Goal: Transaction & Acquisition: Purchase product/service

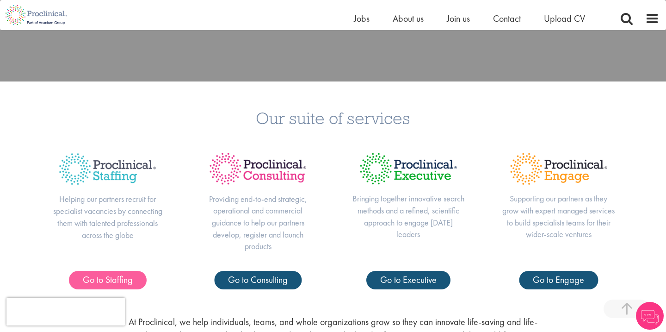
click at [116, 278] on span "Go to Staffing" at bounding box center [108, 279] width 50 height 12
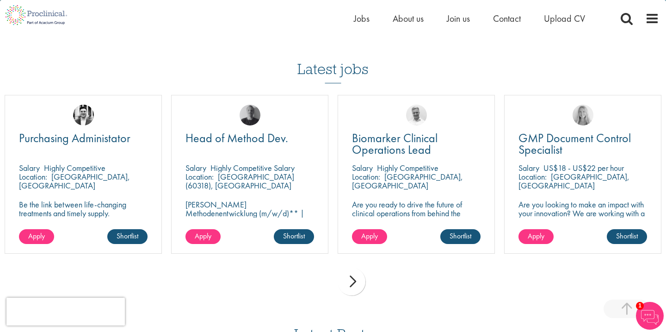
scroll to position [929, 0]
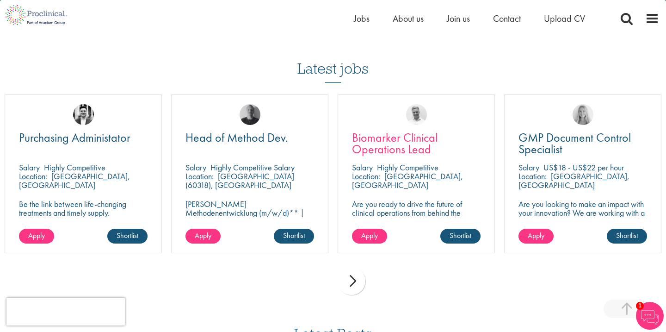
click at [403, 130] on span "Biomarker Clinical Operations Lead" at bounding box center [395, 143] width 86 height 27
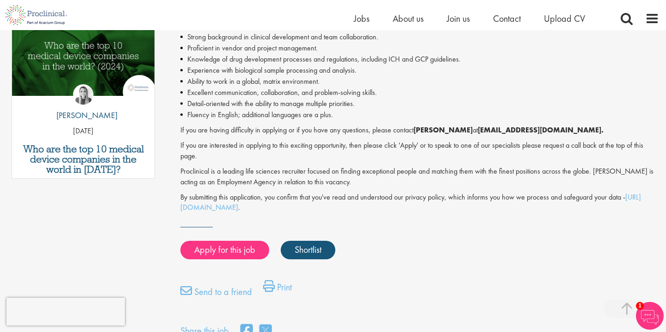
scroll to position [497, 0]
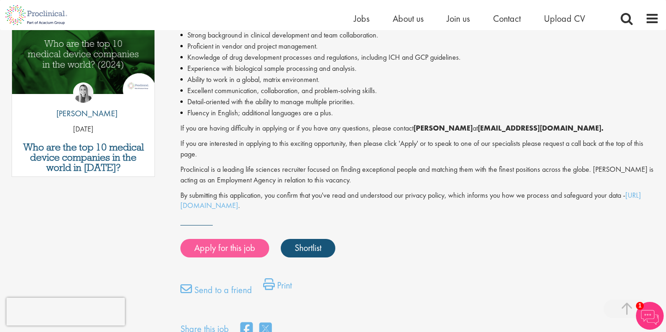
click at [222, 239] on link "Apply for this job" at bounding box center [224, 248] width 89 height 19
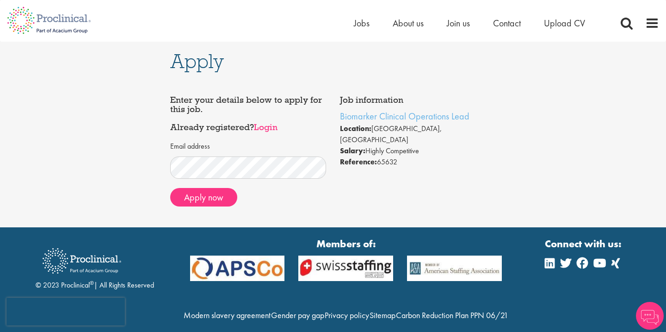
click at [271, 127] on link "Login" at bounding box center [266, 126] width 24 height 11
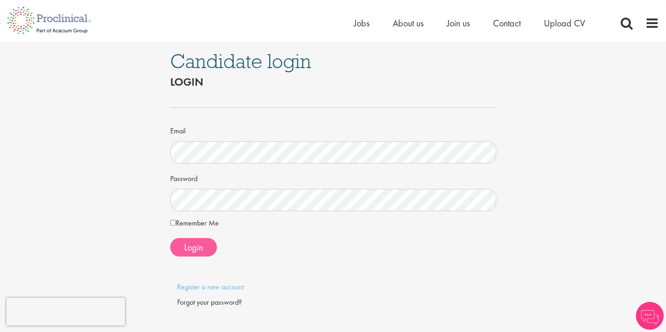
click at [192, 253] on button "Login" at bounding box center [193, 247] width 47 height 19
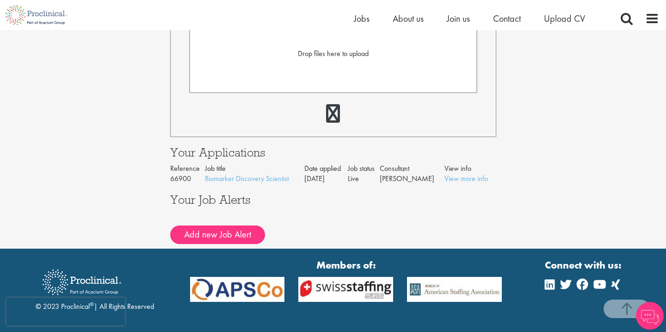
scroll to position [290, 0]
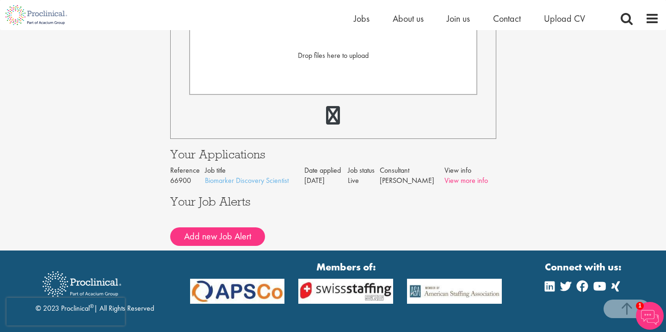
click at [468, 183] on link "View more info" at bounding box center [466, 180] width 43 height 10
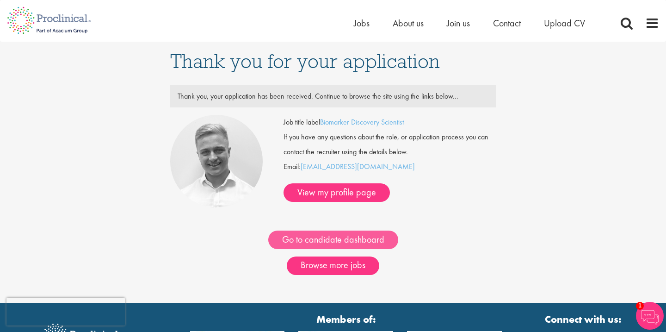
click at [358, 240] on link "Go to candidate dashboard" at bounding box center [333, 239] width 130 height 19
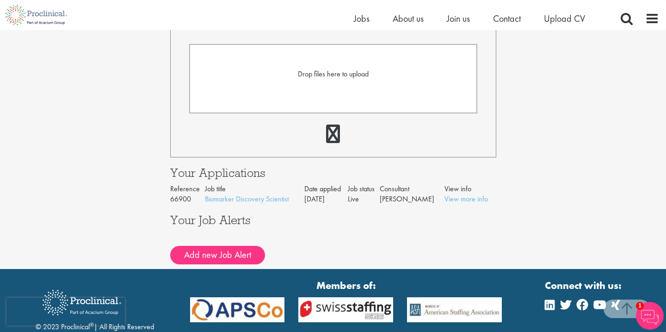
scroll to position [269, 0]
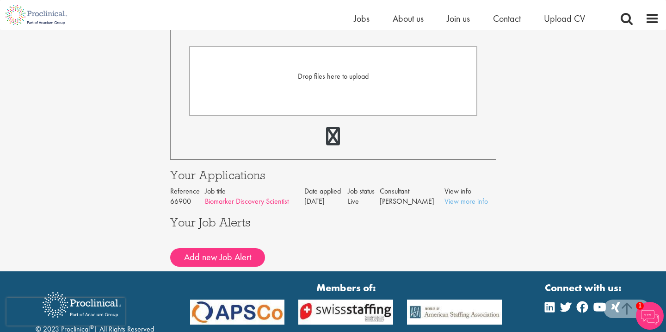
click at [239, 199] on link "Biomarker Discovery Scientist" at bounding box center [247, 201] width 84 height 10
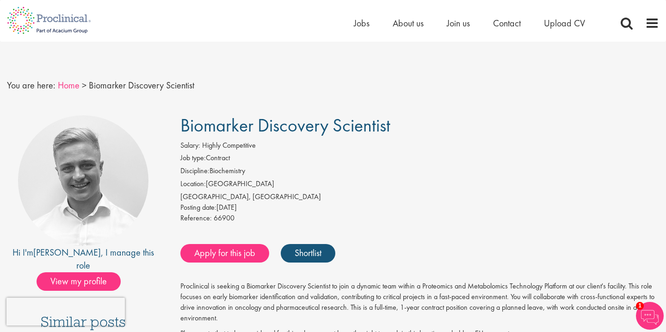
click at [68, 85] on link "Home" at bounding box center [69, 85] width 22 height 12
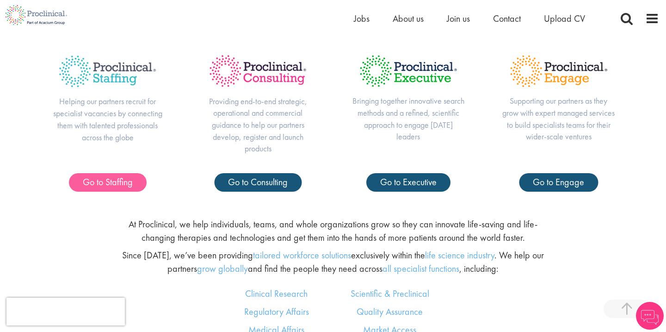
click at [119, 183] on span "Go to Staffing" at bounding box center [108, 182] width 50 height 12
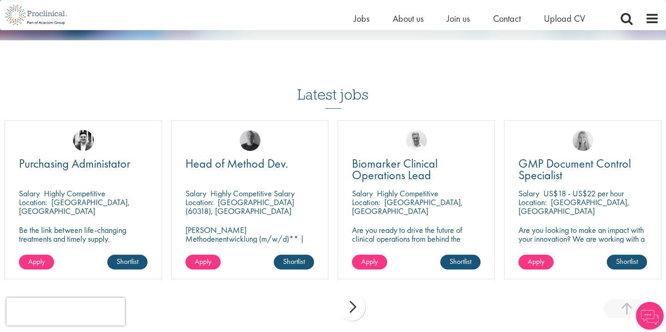
scroll to position [927, 0]
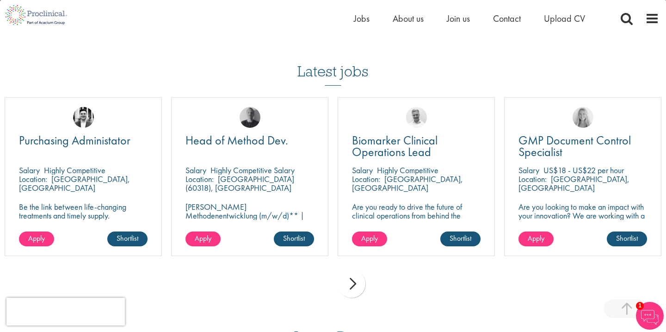
click at [350, 271] on div "next" at bounding box center [352, 284] width 28 height 28
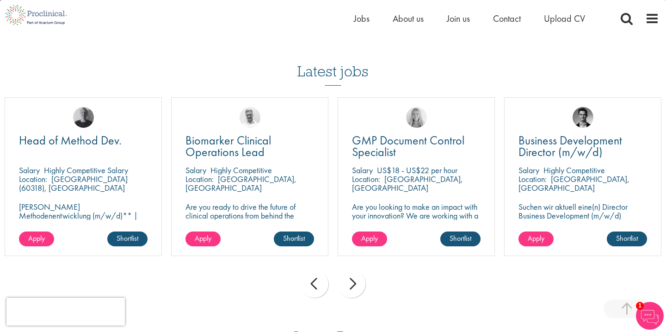
click at [350, 271] on div "next" at bounding box center [352, 284] width 28 height 28
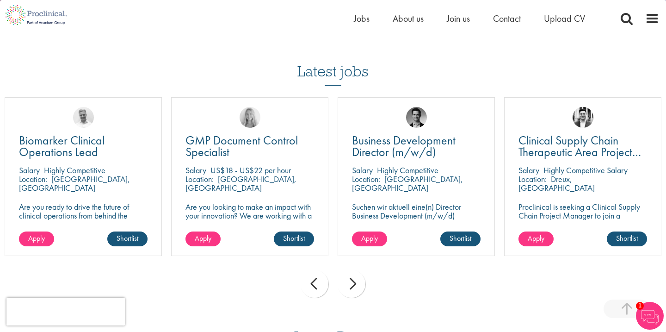
click at [350, 271] on div "next" at bounding box center [352, 284] width 28 height 28
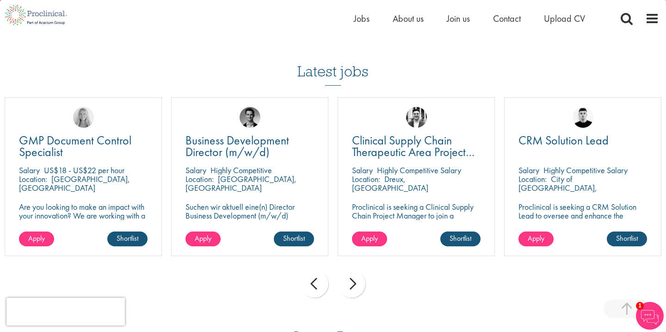
click at [350, 271] on div "next" at bounding box center [352, 284] width 28 height 28
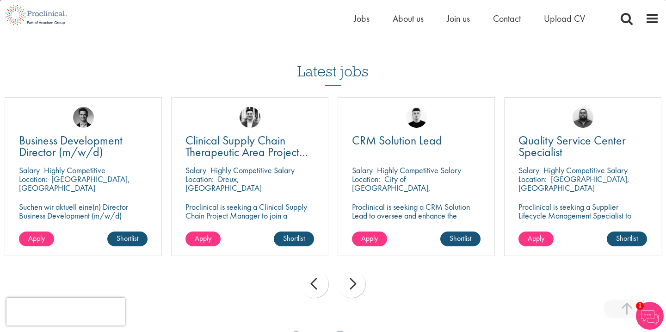
click at [350, 271] on div "next" at bounding box center [352, 284] width 28 height 28
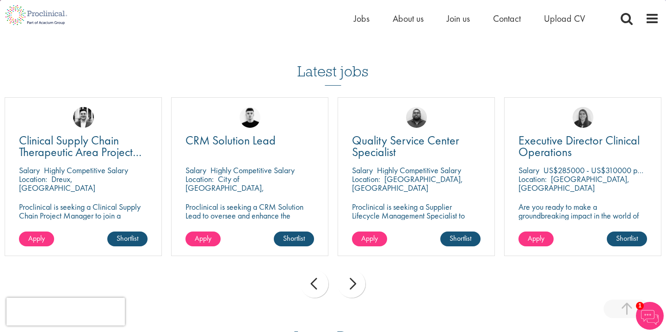
click at [350, 271] on div "next" at bounding box center [352, 284] width 28 height 28
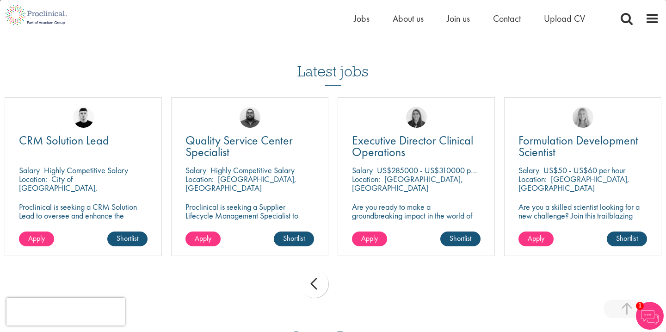
click at [350, 271] on div "prev next" at bounding box center [333, 285] width 666 height 40
click at [317, 270] on div "prev" at bounding box center [315, 284] width 28 height 28
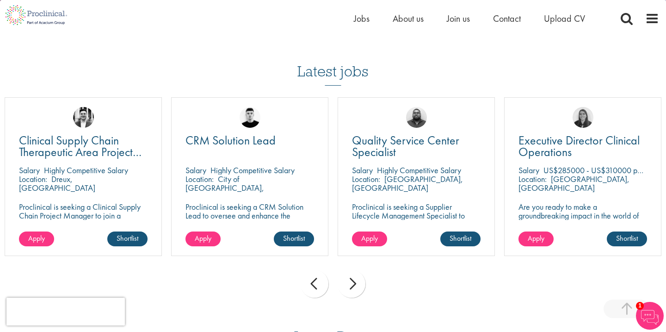
click at [317, 270] on div "prev" at bounding box center [315, 284] width 28 height 28
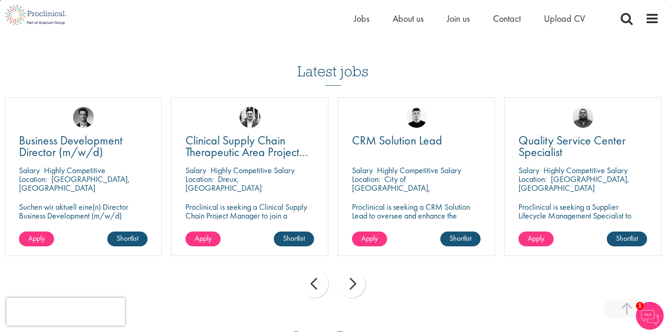
click at [317, 270] on div "prev" at bounding box center [315, 284] width 28 height 28
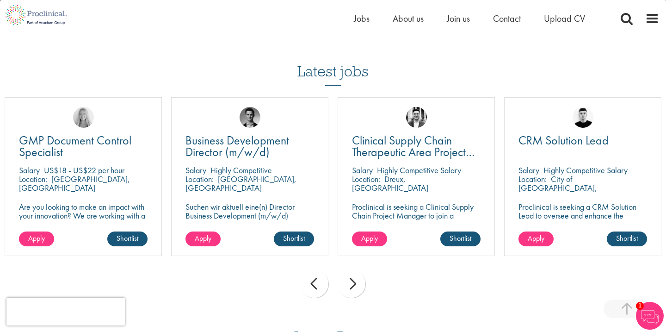
click at [317, 270] on div "prev" at bounding box center [315, 284] width 28 height 28
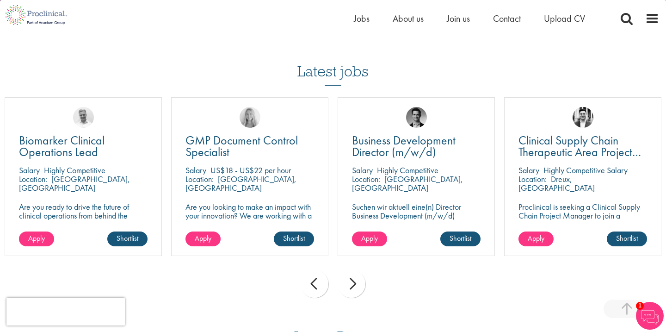
click at [317, 270] on div "prev" at bounding box center [315, 284] width 28 height 28
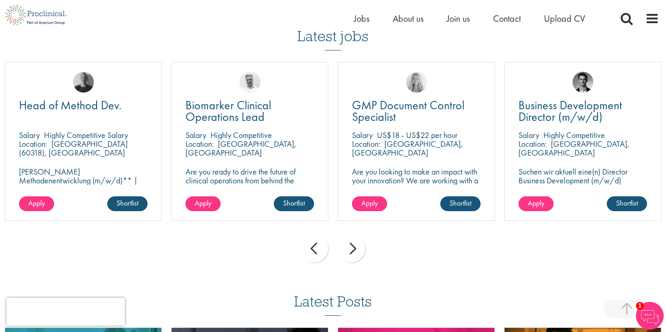
scroll to position [982, 0]
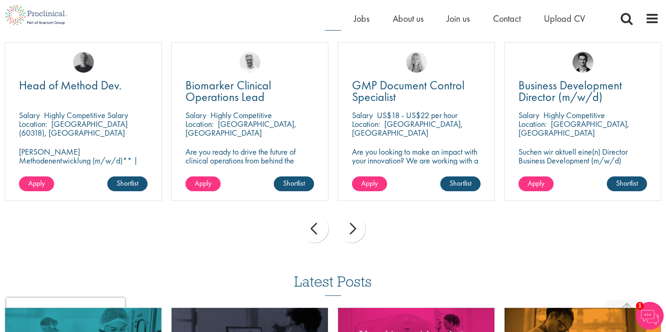
click at [314, 215] on div "prev" at bounding box center [315, 229] width 28 height 28
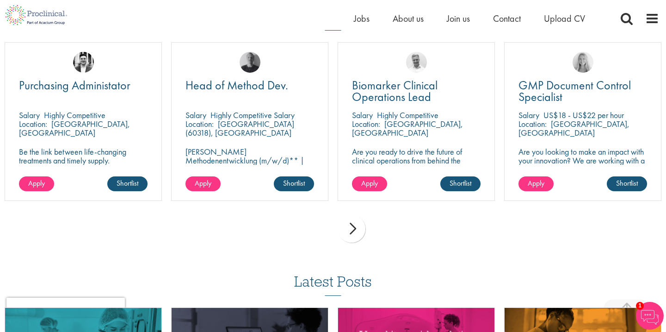
click at [314, 210] on div "prev next" at bounding box center [333, 230] width 666 height 40
click at [394, 77] on span "Biomarker Clinical Operations Lead" at bounding box center [395, 90] width 86 height 27
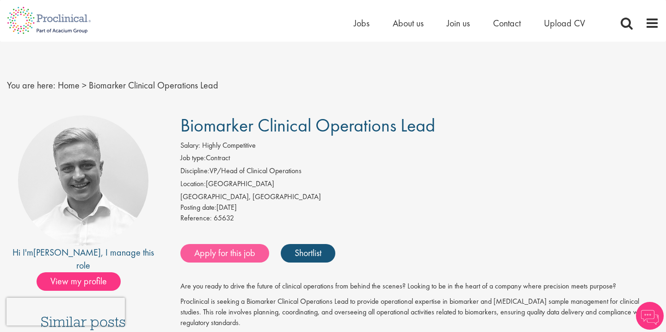
click at [225, 251] on link "Apply for this job" at bounding box center [224, 253] width 89 height 19
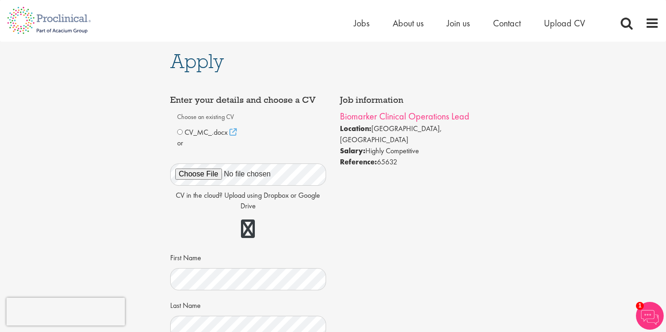
click at [402, 115] on link "Biomarker Clinical Operations Lead" at bounding box center [405, 116] width 130 height 12
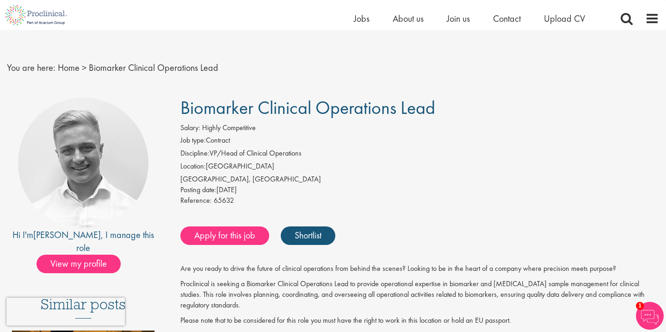
scroll to position [5, 0]
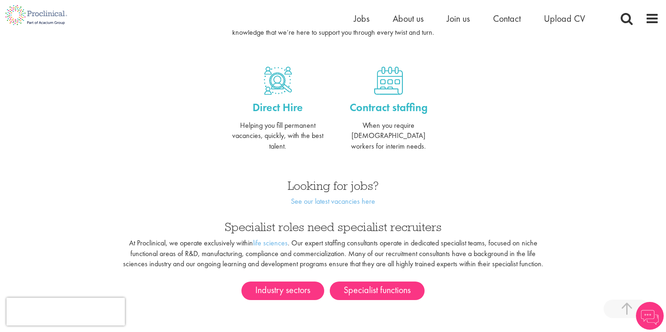
scroll to position [69, 0]
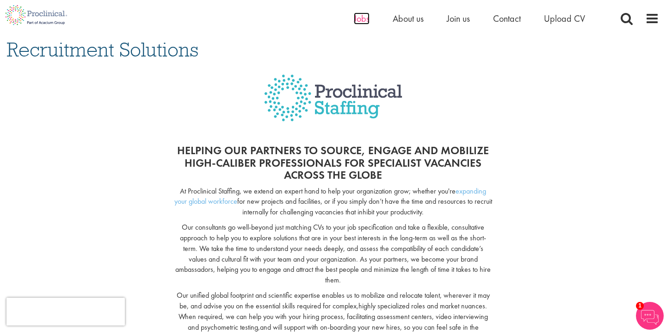
click at [358, 17] on span "Jobs" at bounding box center [362, 18] width 16 height 12
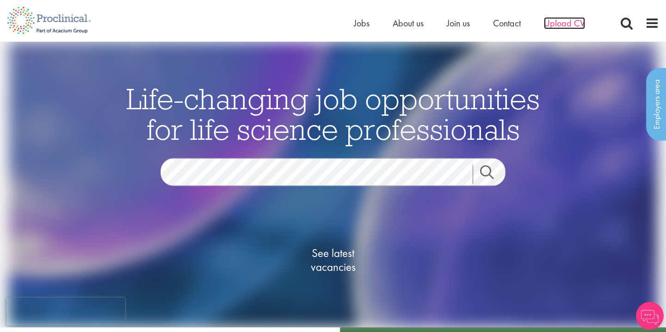
click at [568, 26] on span "Upload CV" at bounding box center [564, 23] width 41 height 12
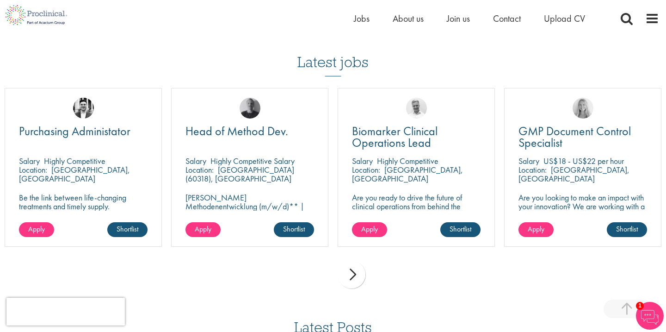
scroll to position [617, 0]
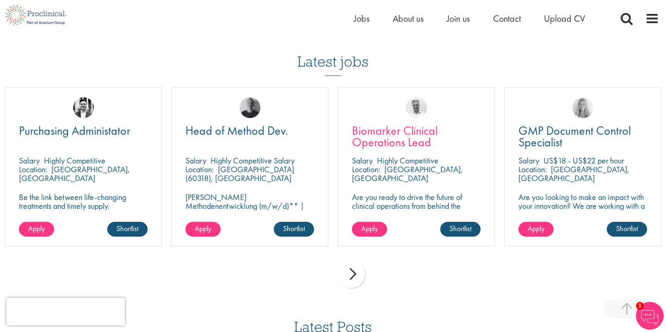
click at [399, 142] on span "Biomarker Clinical Operations Lead" at bounding box center [395, 136] width 86 height 27
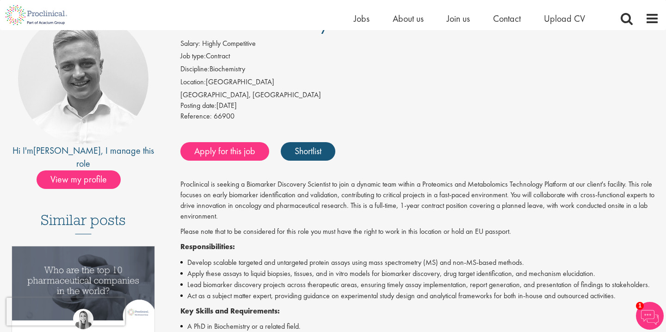
scroll to position [89, 0]
